Goal: Information Seeking & Learning: Learn about a topic

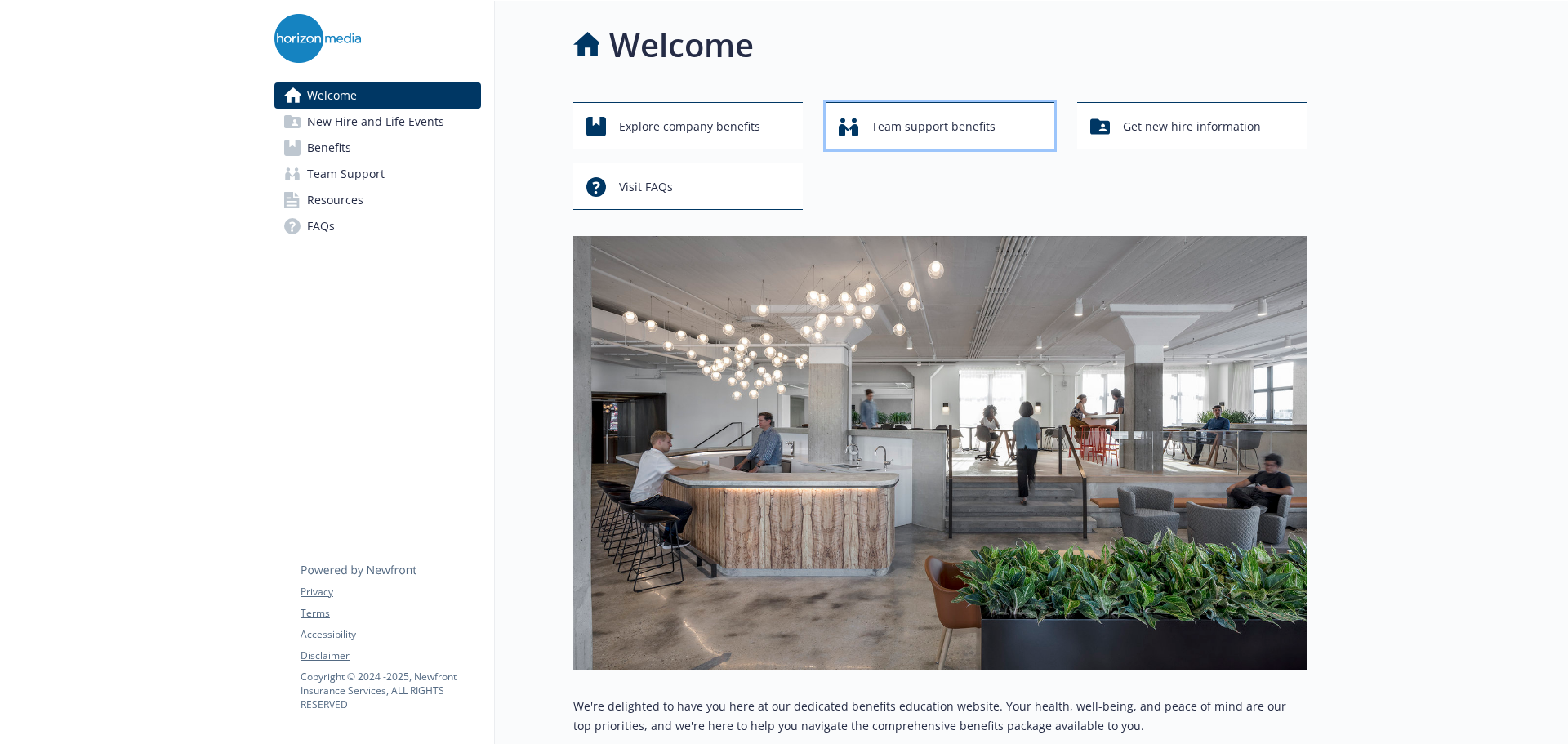
click at [905, 127] on span "Team support benefits" at bounding box center [933, 127] width 124 height 31
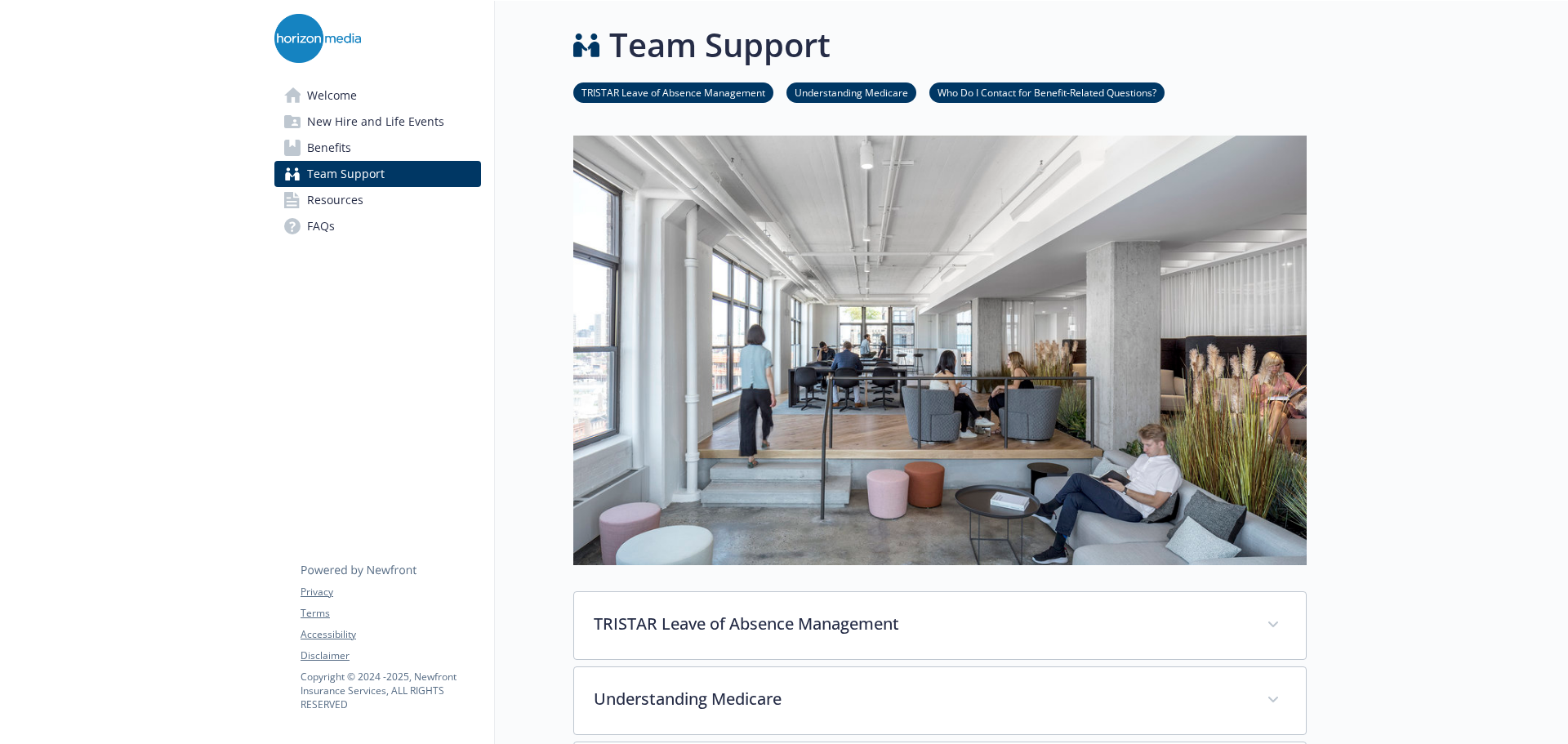
click at [354, 172] on span "Team Support" at bounding box center [345, 174] width 78 height 26
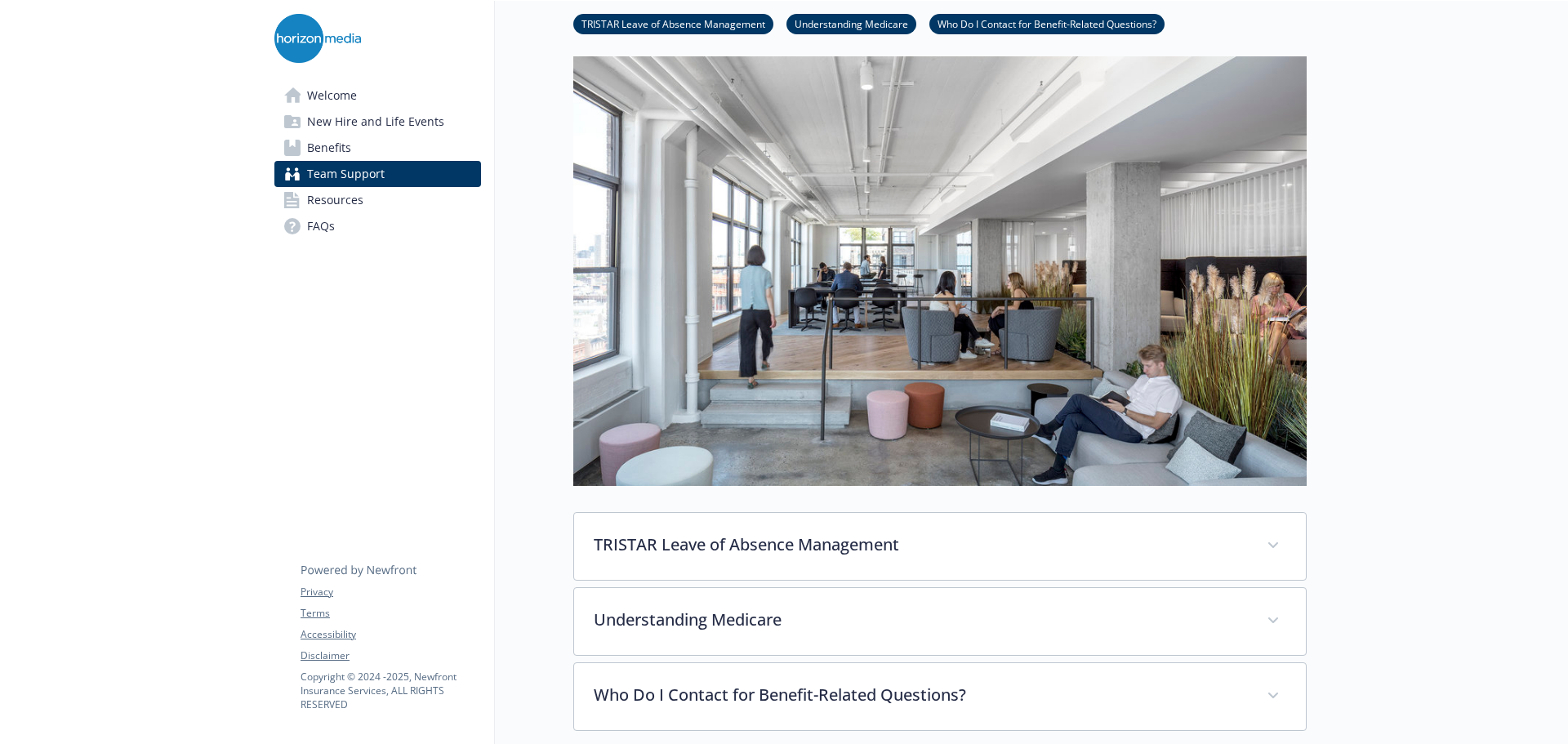
scroll to position [326, 0]
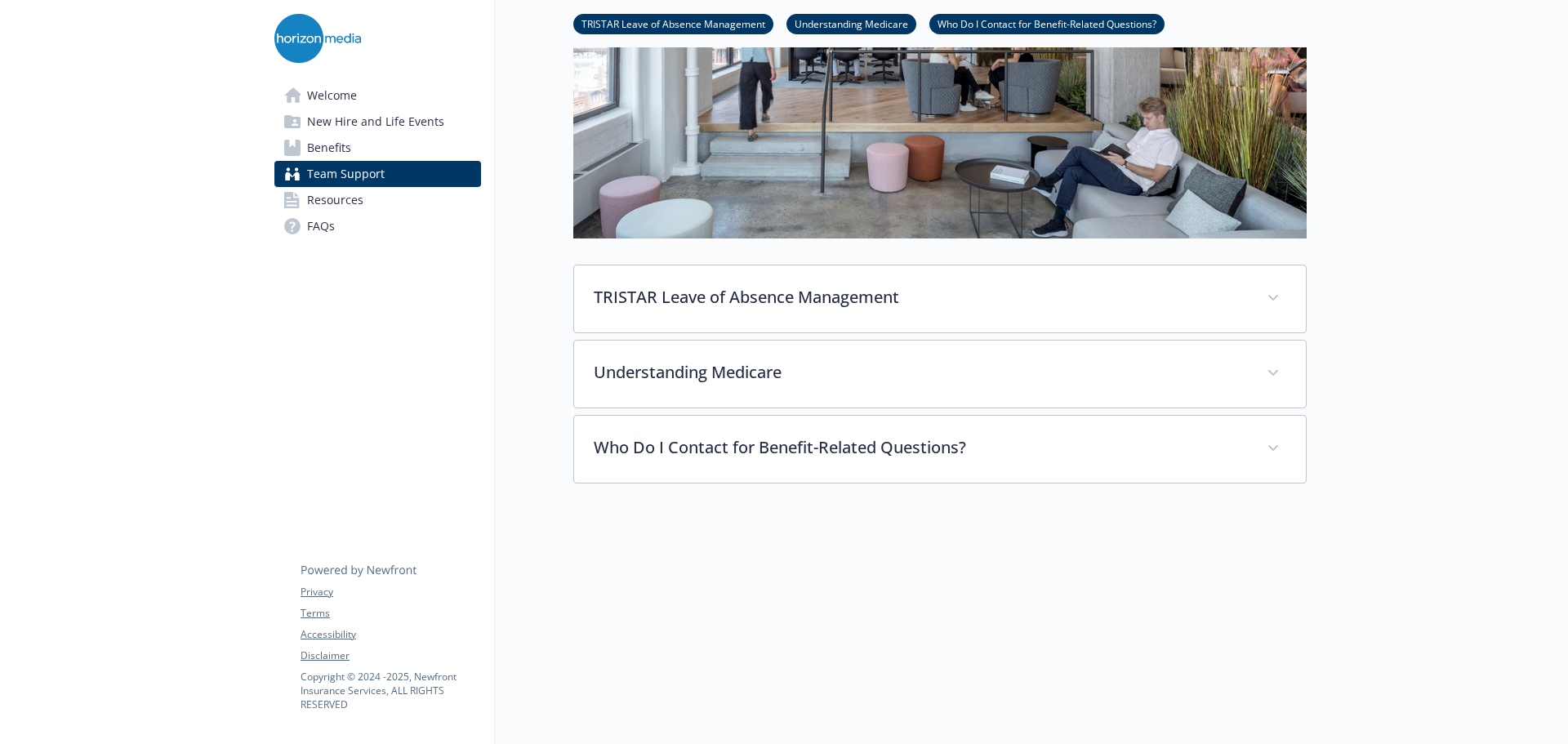
click at [335, 147] on span "Benefits" at bounding box center [329, 148] width 44 height 26
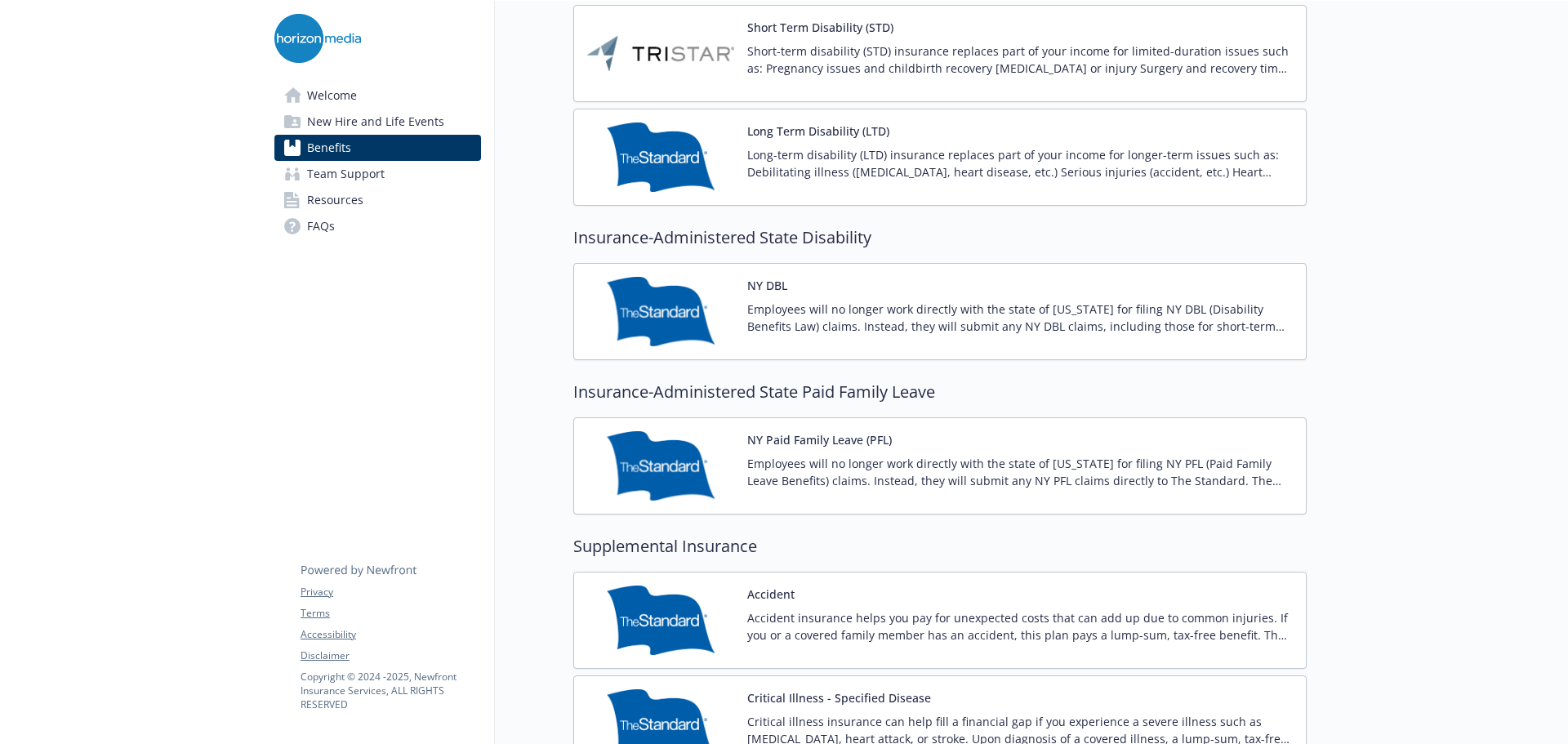
scroll to position [1006, 0]
